Goal: Task Accomplishment & Management: Use online tool/utility

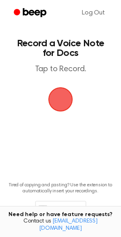
click at [61, 101] on span "button" at bounding box center [60, 99] width 43 height 43
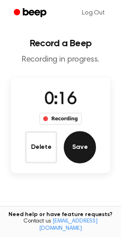
click at [71, 133] on button "Save" at bounding box center [79, 147] width 32 height 32
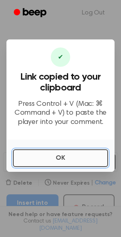
click at [30, 154] on button "OK" at bounding box center [60, 158] width 95 height 18
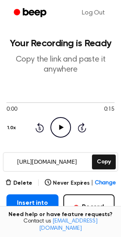
click at [29, 154] on input "[URL][DOMAIN_NAME]" at bounding box center [47, 162] width 86 height 18
click at [55, 125] on icon "Play Audio" at bounding box center [60, 127] width 20 height 20
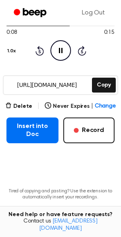
scroll to position [76, 0]
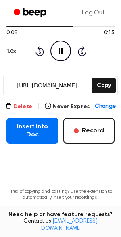
click at [10, 104] on icon "button" at bounding box center [8, 105] width 5 height 5
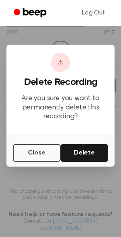
click at [84, 141] on div "Close Delete" at bounding box center [60, 150] width 108 height 32
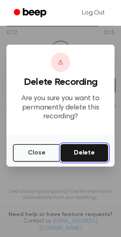
click at [83, 150] on button "Delete" at bounding box center [83, 153] width 47 height 18
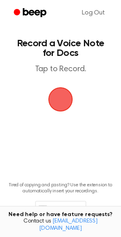
scroll to position [34, 0]
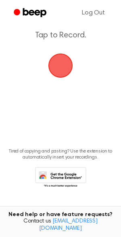
click at [69, 64] on span "button" at bounding box center [60, 65] width 25 height 25
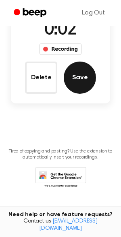
click at [76, 72] on button "Save" at bounding box center [79, 77] width 32 height 32
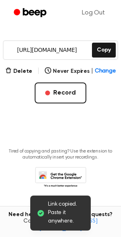
scroll to position [0, 0]
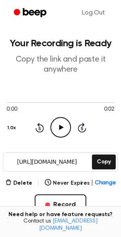
click at [64, 121] on icon "Play Audio" at bounding box center [60, 127] width 20 height 20
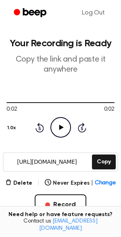
click at [64, 121] on icon "Play Audio" at bounding box center [60, 127] width 20 height 20
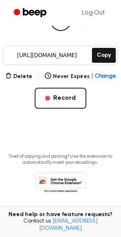
scroll to position [106, 0]
click at [74, 183] on icon at bounding box center [62, 185] width 38 height 14
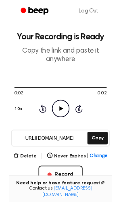
scroll to position [112, 0]
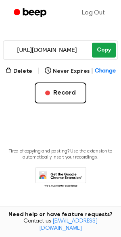
click at [106, 53] on button "Copy" at bounding box center [104, 50] width 24 height 15
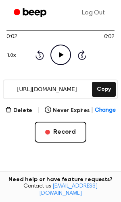
scroll to position [74, 0]
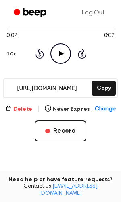
click at [30, 108] on button "Delete" at bounding box center [18, 109] width 27 height 8
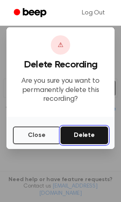
click at [82, 134] on button "Delete" at bounding box center [83, 136] width 47 height 18
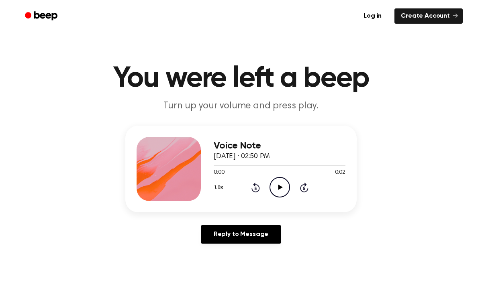
click at [281, 189] on icon "Play Audio" at bounding box center [280, 187] width 20 height 20
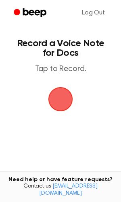
click at [63, 90] on span "button" at bounding box center [60, 99] width 23 height 23
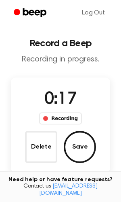
click at [90, 134] on div "Delete Save" at bounding box center [60, 147] width 71 height 32
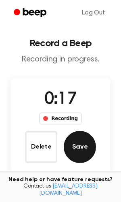
click at [78, 143] on button "Save" at bounding box center [79, 147] width 32 height 32
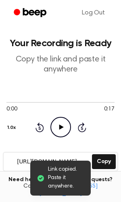
click at [67, 121] on icon "Play Audio" at bounding box center [60, 127] width 20 height 20
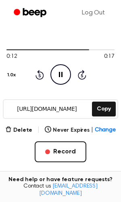
scroll to position [53, 0]
click at [23, 128] on button "Delete" at bounding box center [18, 130] width 27 height 8
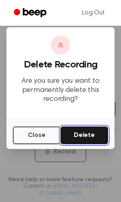
click at [80, 141] on button "Delete" at bounding box center [83, 136] width 47 height 18
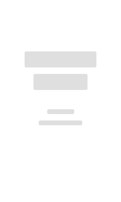
scroll to position [62, 0]
